Goal: Task Accomplishment & Management: Manage account settings

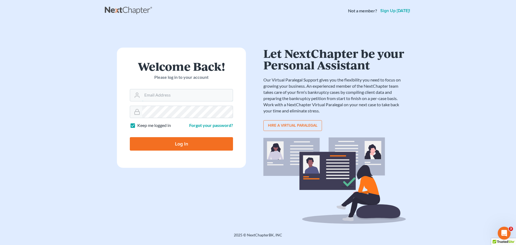
type input "kevin@mountainviewlawvt.com"
click at [185, 145] on input "Log In" at bounding box center [181, 143] width 103 height 13
type input "Thinking..."
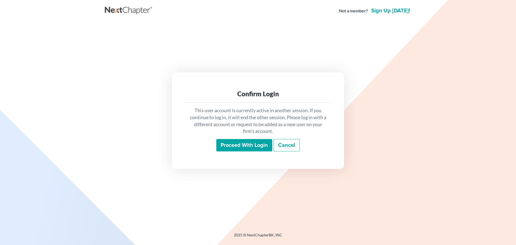
click at [244, 142] on input "Proceed with login" at bounding box center [244, 145] width 56 height 12
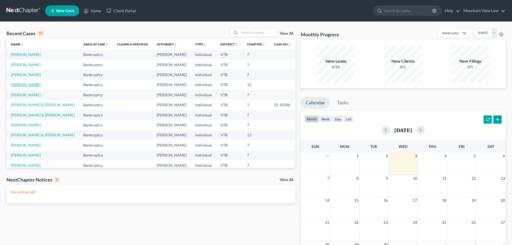
click at [22, 87] on link "[PERSON_NAME]" at bounding box center [26, 84] width 30 height 5
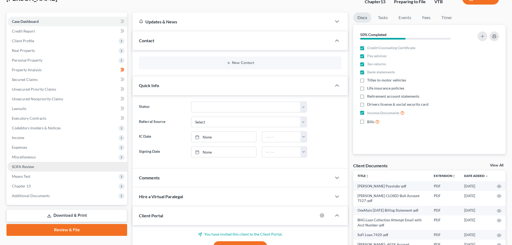
scroll to position [27, 0]
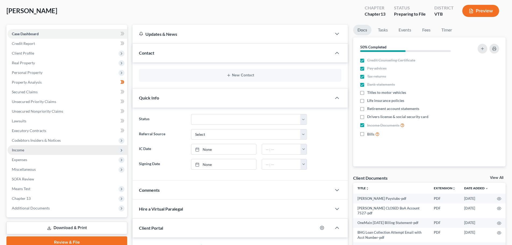
click at [80, 152] on span "Income" at bounding box center [68, 150] width 120 height 10
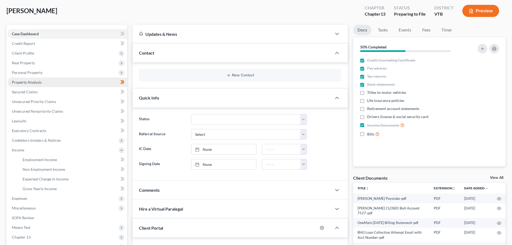
click at [80, 83] on link "Property Analysis" at bounding box center [68, 82] width 120 height 10
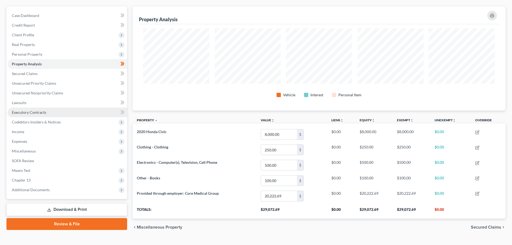
scroll to position [54, 0]
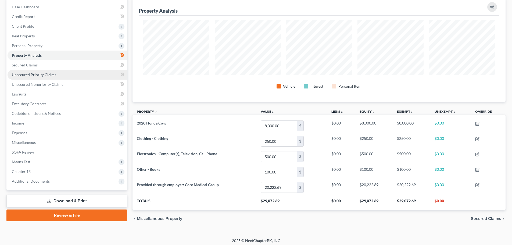
click at [74, 76] on link "Unsecured Priority Claims" at bounding box center [68, 75] width 120 height 10
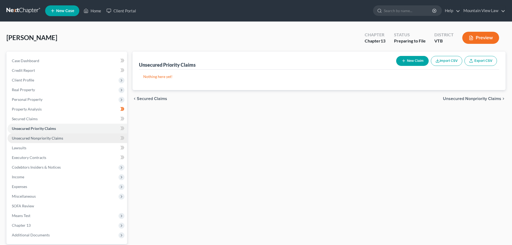
click at [68, 136] on link "Unsecured Nonpriority Claims" at bounding box center [68, 138] width 120 height 10
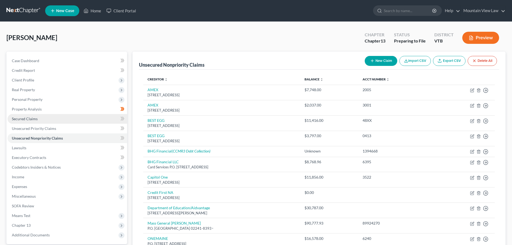
click at [60, 119] on link "Secured Claims" at bounding box center [68, 119] width 120 height 10
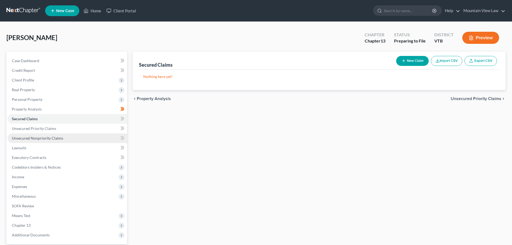
click at [67, 138] on link "Unsecured Nonpriority Claims" at bounding box center [68, 138] width 120 height 10
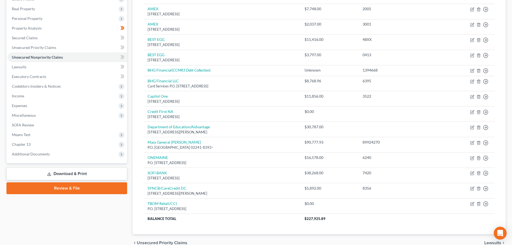
scroll to position [81, 0]
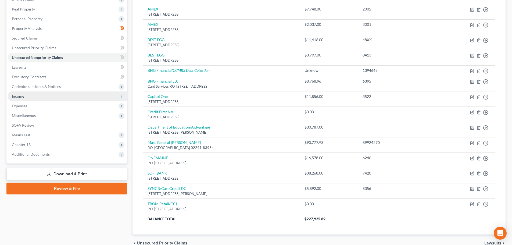
click at [68, 98] on span "Income" at bounding box center [68, 96] width 120 height 10
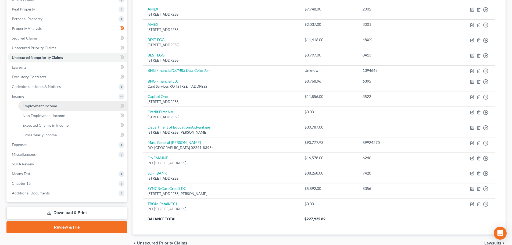
click at [54, 106] on span "Employment Income" at bounding box center [40, 105] width 34 height 5
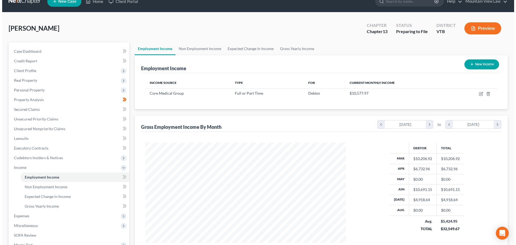
scroll to position [9, 0]
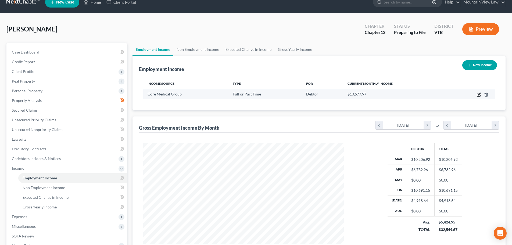
click at [478, 94] on icon "button" at bounding box center [479, 94] width 4 height 4
select select "0"
select select "32"
select select "3"
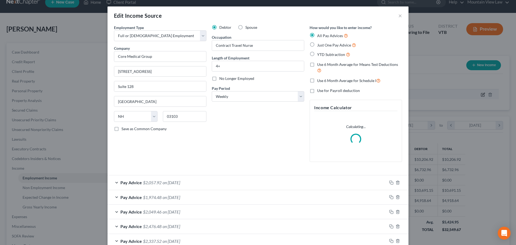
scroll to position [268524, 268412]
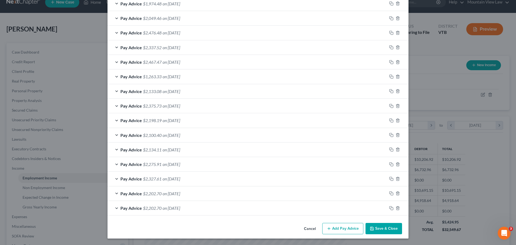
click at [380, 227] on button "Save & Close" at bounding box center [383, 228] width 37 height 11
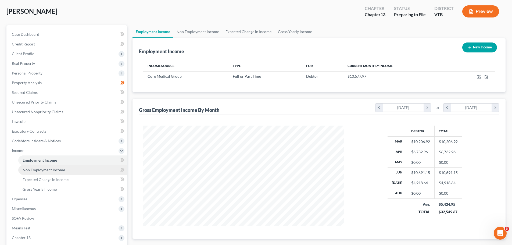
scroll to position [62, 0]
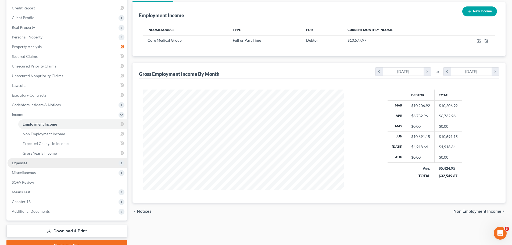
click at [71, 160] on span "Expenses" at bounding box center [68, 163] width 120 height 10
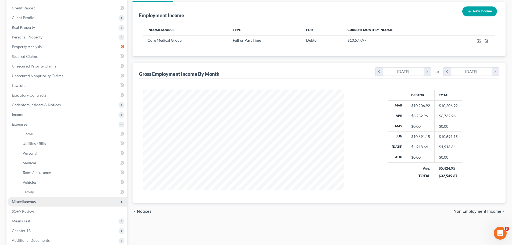
click at [71, 202] on span "Miscellaneous" at bounding box center [68, 202] width 120 height 10
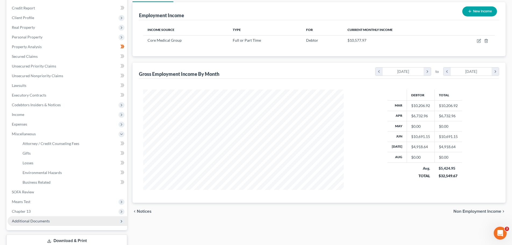
click at [77, 221] on span "Additional Documents" at bounding box center [68, 221] width 120 height 10
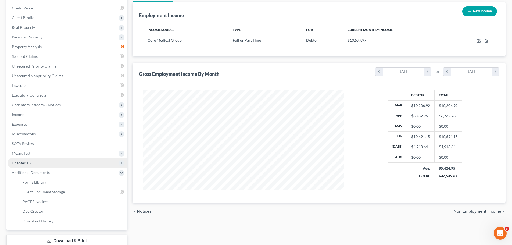
click at [58, 161] on span "Chapter 13" at bounding box center [68, 163] width 120 height 10
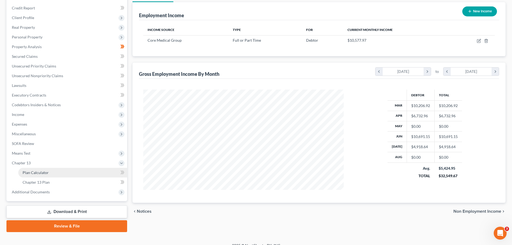
click at [56, 172] on link "Plan Calculator" at bounding box center [72, 173] width 109 height 10
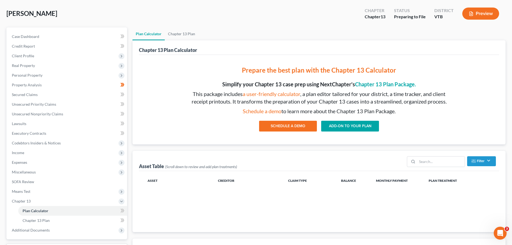
scroll to position [2, 0]
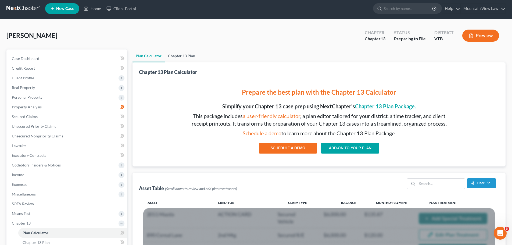
click at [192, 56] on link "Chapter 13 Plan" at bounding box center [182, 55] width 34 height 13
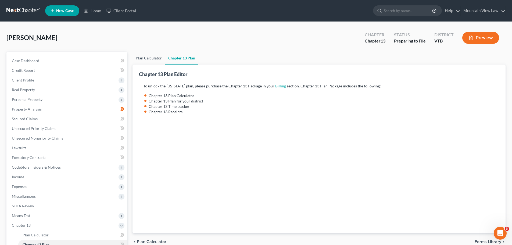
click at [150, 57] on link "Plan Calculator" at bounding box center [148, 58] width 33 height 13
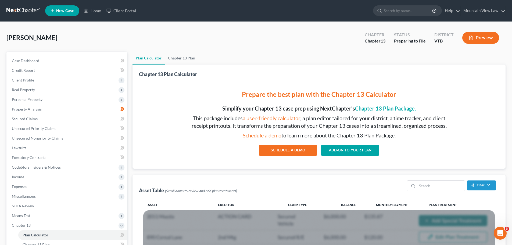
click at [353, 151] on link "ADD-ON TO YOUR PLAN" at bounding box center [350, 150] width 58 height 11
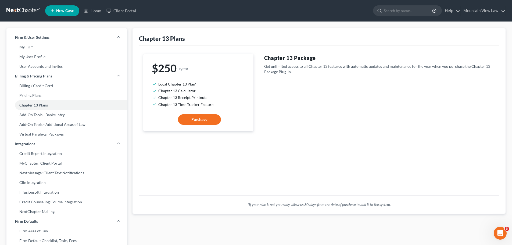
click at [208, 122] on button "Purchase" at bounding box center [199, 119] width 43 height 11
select select "81"
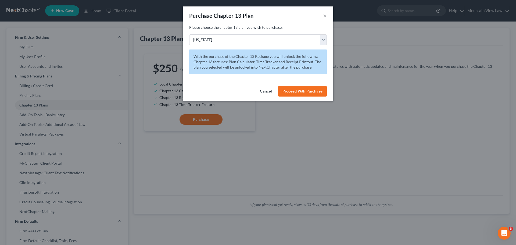
click at [294, 91] on span "Proceed With Purchase" at bounding box center [302, 91] width 40 height 5
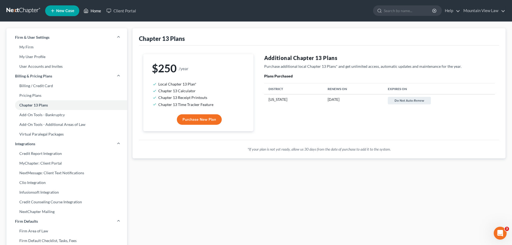
click at [90, 11] on link "Home" at bounding box center [92, 11] width 23 height 10
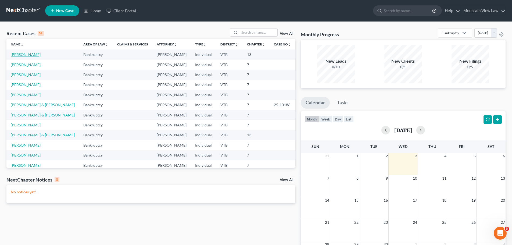
click at [22, 53] on link "[PERSON_NAME]" at bounding box center [26, 54] width 30 height 5
select select "17"
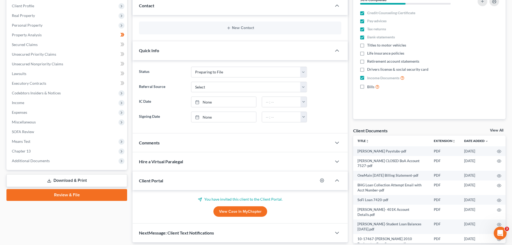
scroll to position [81, 0]
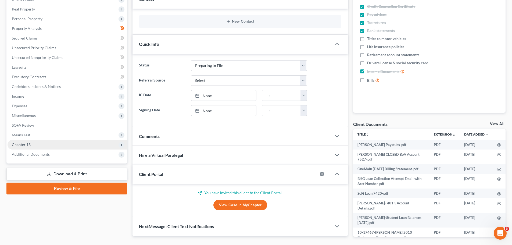
click at [42, 145] on span "Chapter 13" at bounding box center [68, 145] width 120 height 10
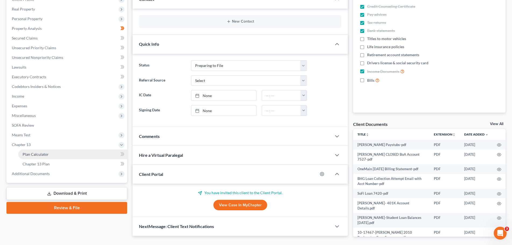
click at [48, 157] on link "Plan Calculator" at bounding box center [72, 154] width 109 height 10
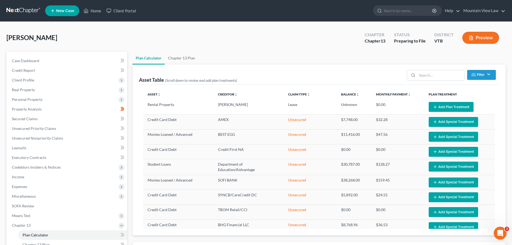
select select "59"
click at [72, 158] on link "Executory Contracts" at bounding box center [68, 158] width 120 height 10
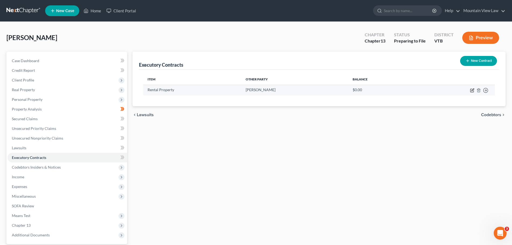
click at [472, 91] on icon "button" at bounding box center [472, 90] width 4 height 4
select select "3"
select select "49"
select select "0"
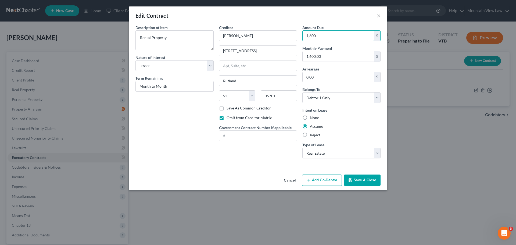
type input "1,600"
click at [359, 180] on button "Save & Close" at bounding box center [362, 179] width 37 height 11
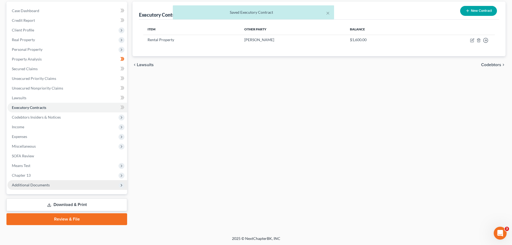
scroll to position [51, 0]
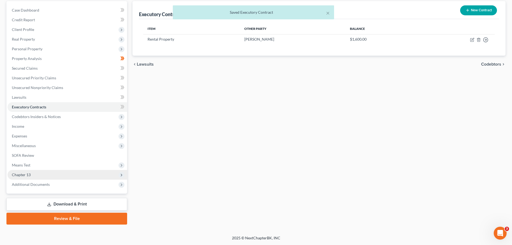
click at [45, 174] on span "Chapter 13" at bounding box center [68, 175] width 120 height 10
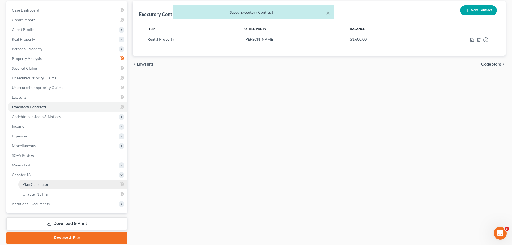
click at [47, 184] on span "Plan Calculator" at bounding box center [36, 184] width 26 height 5
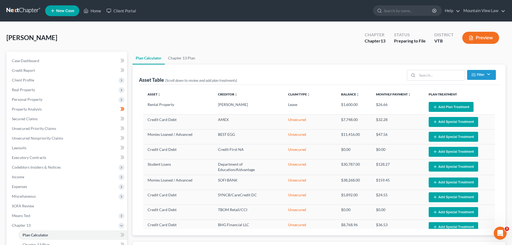
select select "59"
click at [52, 156] on link "Executory Contracts" at bounding box center [68, 158] width 120 height 10
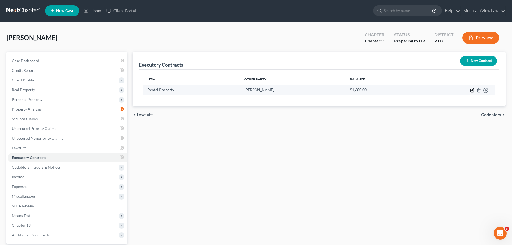
click at [471, 90] on icon "button" at bounding box center [472, 90] width 4 height 4
select select "3"
select select "49"
select select "0"
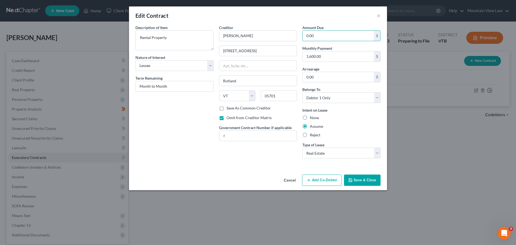
type input "0.00"
click at [359, 180] on button "Save & Close" at bounding box center [362, 179] width 37 height 11
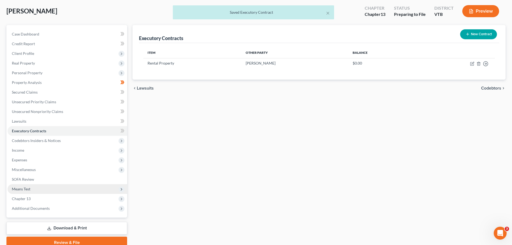
scroll to position [27, 0]
click at [65, 196] on span "Chapter 13" at bounding box center [68, 198] width 120 height 10
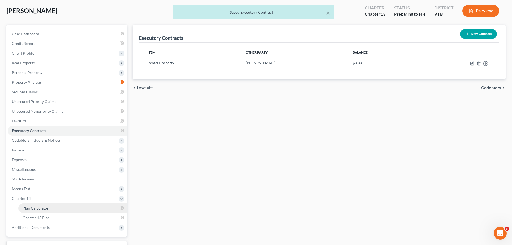
click at [65, 209] on link "Plan Calculator" at bounding box center [72, 208] width 109 height 10
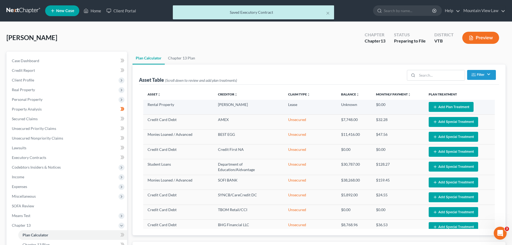
select select "59"
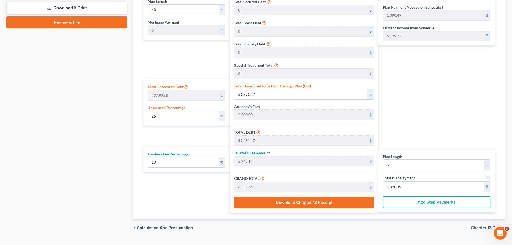
scroll to position [269, 0]
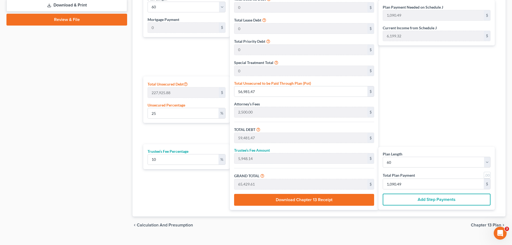
click at [269, 199] on button "Download Chapter 13 Receipt" at bounding box center [304, 200] width 140 height 12
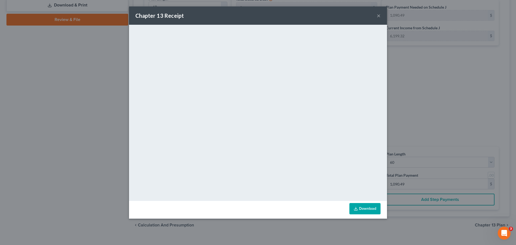
click at [379, 16] on button "×" at bounding box center [379, 15] width 4 height 6
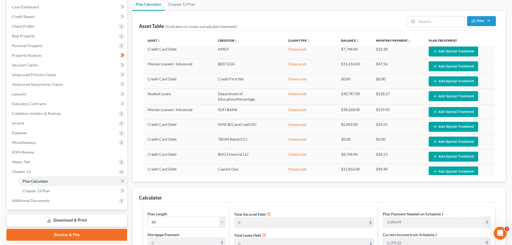
scroll to position [0, 0]
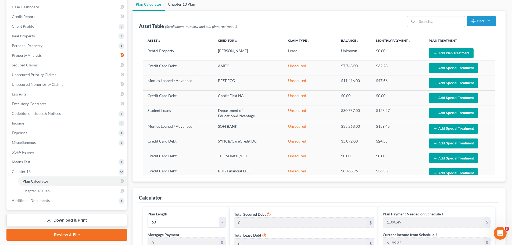
click at [191, 4] on link "Chapter 13 Plan" at bounding box center [182, 4] width 34 height 13
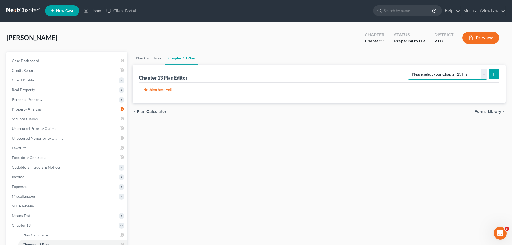
click at [465, 75] on select "Please select your Chapter 13 Plan National Form Plan - Official Form 113" at bounding box center [448, 74] width 80 height 11
select select "0"
click at [409, 69] on select "Please select your Chapter 13 Plan National Form Plan - Official Form 113" at bounding box center [448, 74] width 80 height 11
click at [493, 73] on icon "submit" at bounding box center [493, 74] width 4 height 4
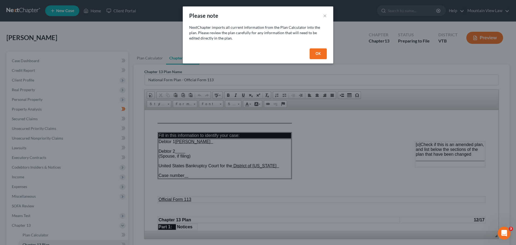
click at [319, 55] on button "OK" at bounding box center [317, 53] width 17 height 11
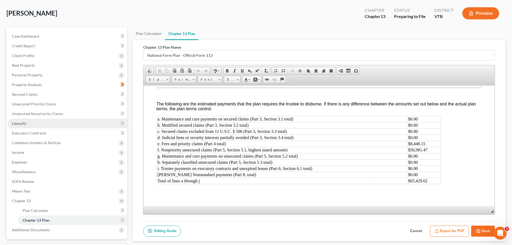
scroll to position [54, 0]
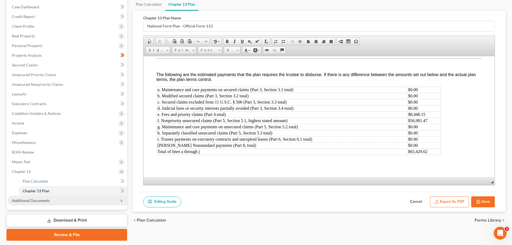
click at [59, 201] on span "Additional Documents" at bounding box center [68, 201] width 120 height 10
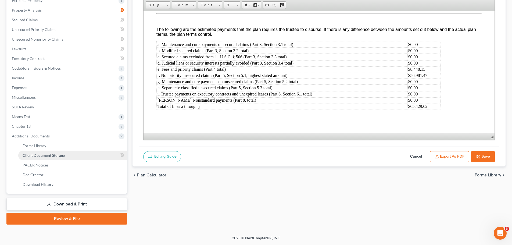
click at [78, 154] on link "Client Document Storage" at bounding box center [72, 155] width 109 height 10
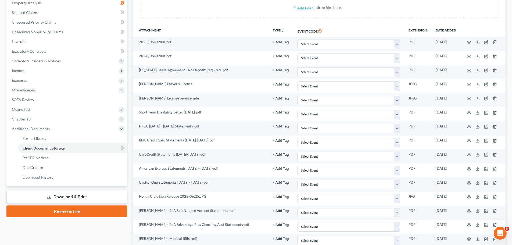
scroll to position [105, 0]
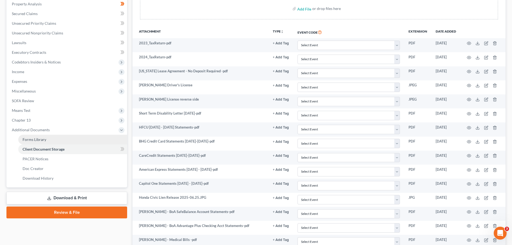
click at [65, 137] on link "Forms Library" at bounding box center [72, 140] width 109 height 10
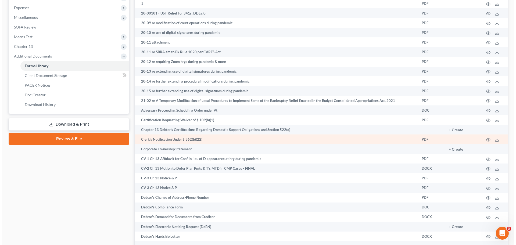
scroll to position [188, 0]
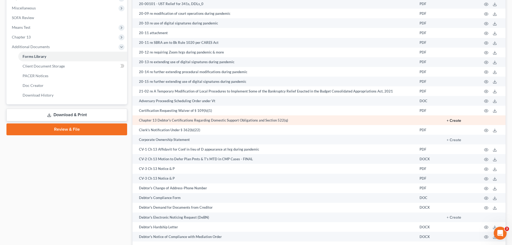
click at [453, 120] on button "+ Create" at bounding box center [453, 121] width 15 height 4
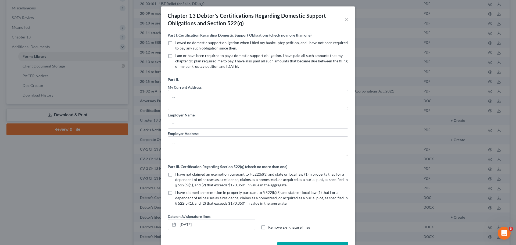
click at [175, 44] on label "I owed no domestic support obligation when I filed my bankruptcy petition, and …" at bounding box center [261, 45] width 173 height 11
click at [177, 44] on input "I owed no domestic support obligation when I filed my bankruptcy petition, and …" at bounding box center [178, 41] width 3 height 3
checkbox input "true"
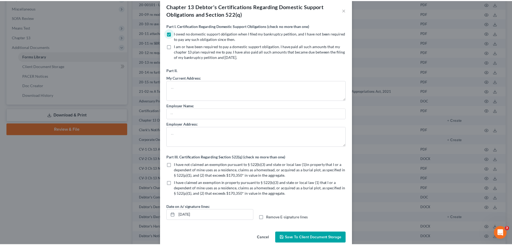
scroll to position [19, 0]
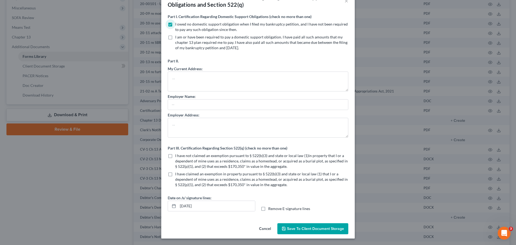
click at [265, 229] on button "Cancel" at bounding box center [265, 228] width 20 height 11
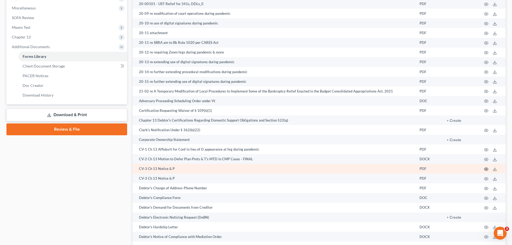
click at [486, 170] on icon "button" at bounding box center [486, 169] width 4 height 4
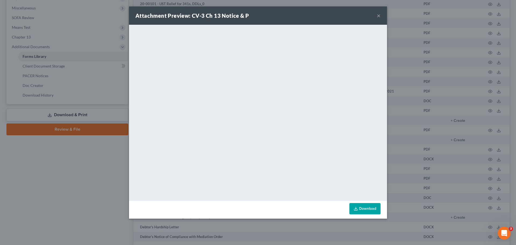
click at [377, 16] on button "×" at bounding box center [379, 15] width 4 height 6
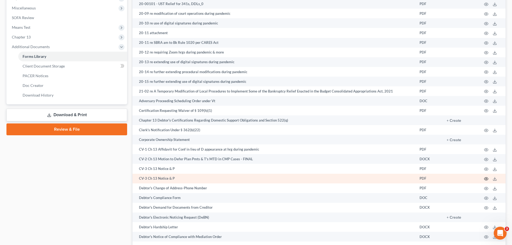
click at [486, 178] on icon "button" at bounding box center [486, 178] width 4 height 4
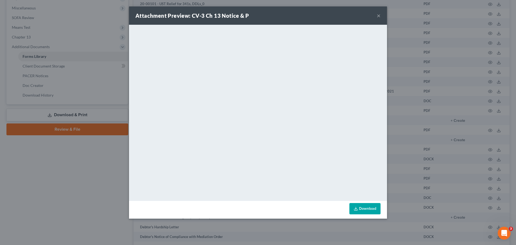
click at [380, 16] on button "×" at bounding box center [379, 15] width 4 height 6
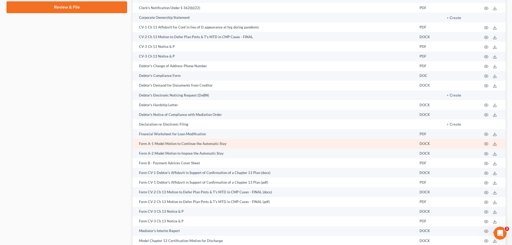
scroll to position [322, 0]
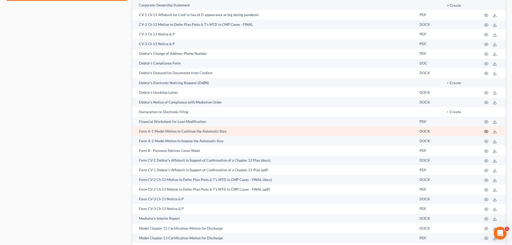
click at [486, 131] on icon "button" at bounding box center [486, 131] width 4 height 4
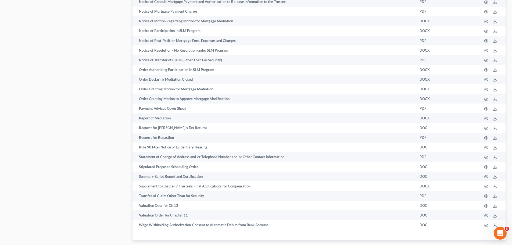
scroll to position [921, 0]
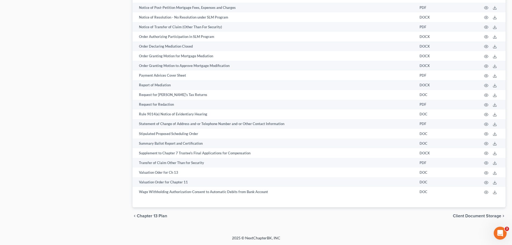
drag, startPoint x: 85, startPoint y: 116, endPoint x: 94, endPoint y: 124, distance: 12.0
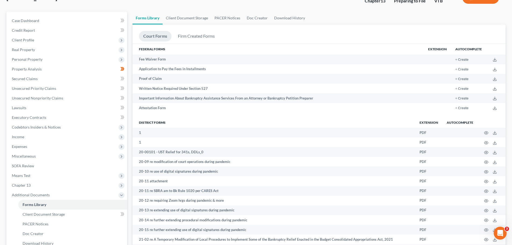
scroll to position [34, 0]
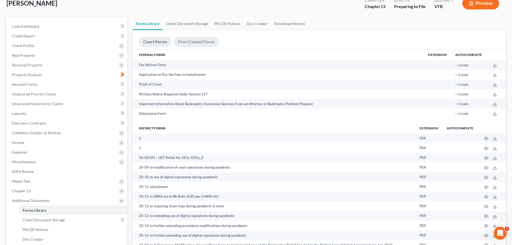
click at [210, 42] on link "Firm Created Forms" at bounding box center [196, 42] width 45 height 10
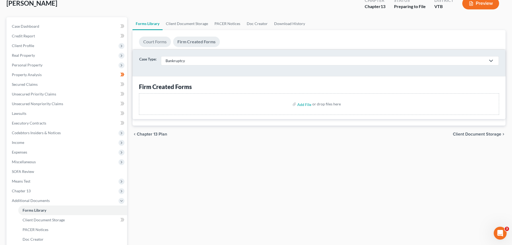
click at [160, 42] on link "Court Forms" at bounding box center [155, 42] width 32 height 10
